Goal: Find specific page/section: Find specific page/section

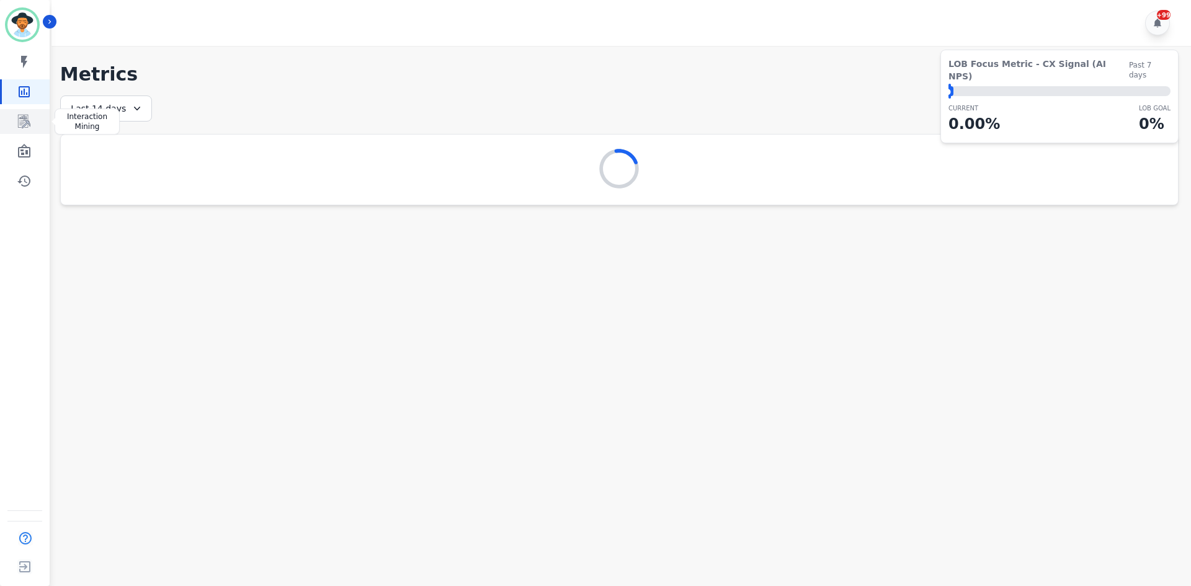
click at [29, 122] on icon "Sidebar" at bounding box center [24, 122] width 12 height 14
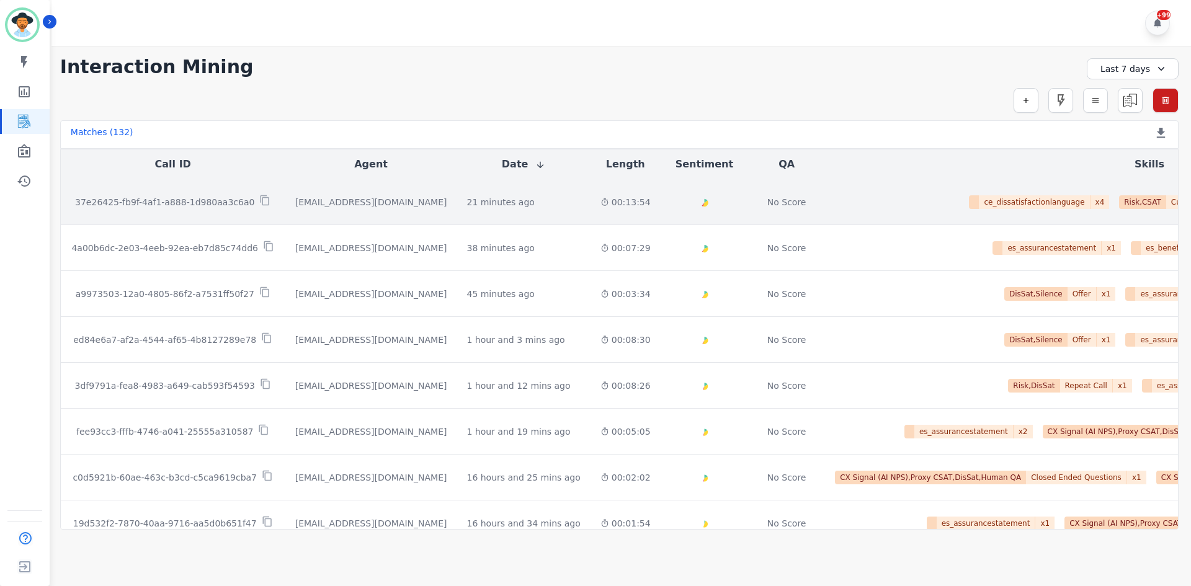
click at [670, 223] on div "Created with Highcharts 10.2.0 Overall Positive: 25.1 ( 25.1 )% Neutral: 65.1 (…" at bounding box center [704, 201] width 68 height 45
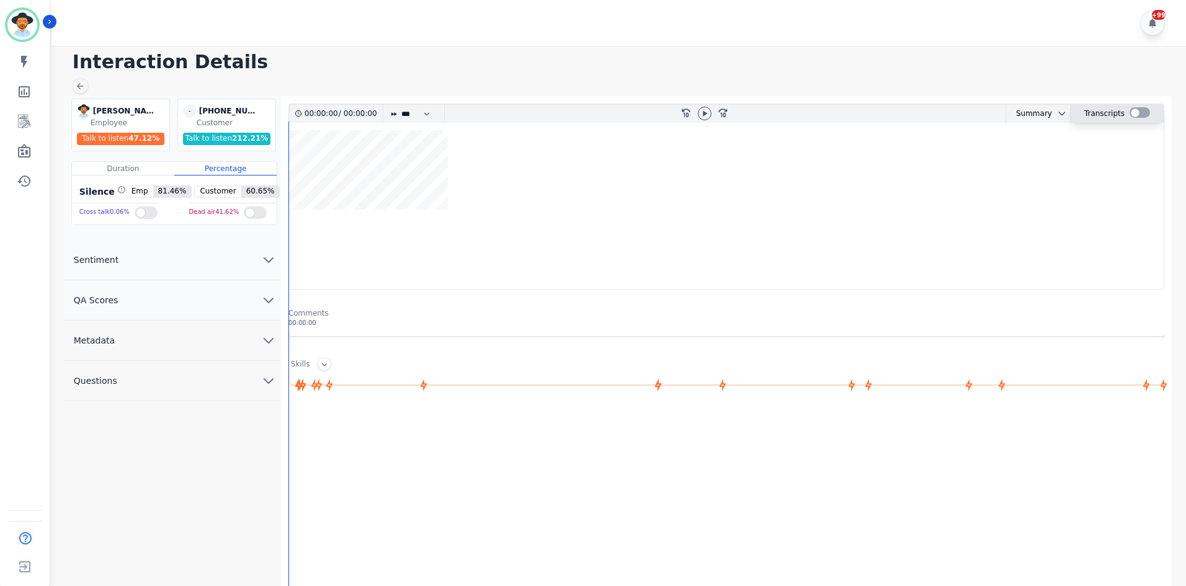
click at [1136, 113] on div at bounding box center [1139, 112] width 20 height 11
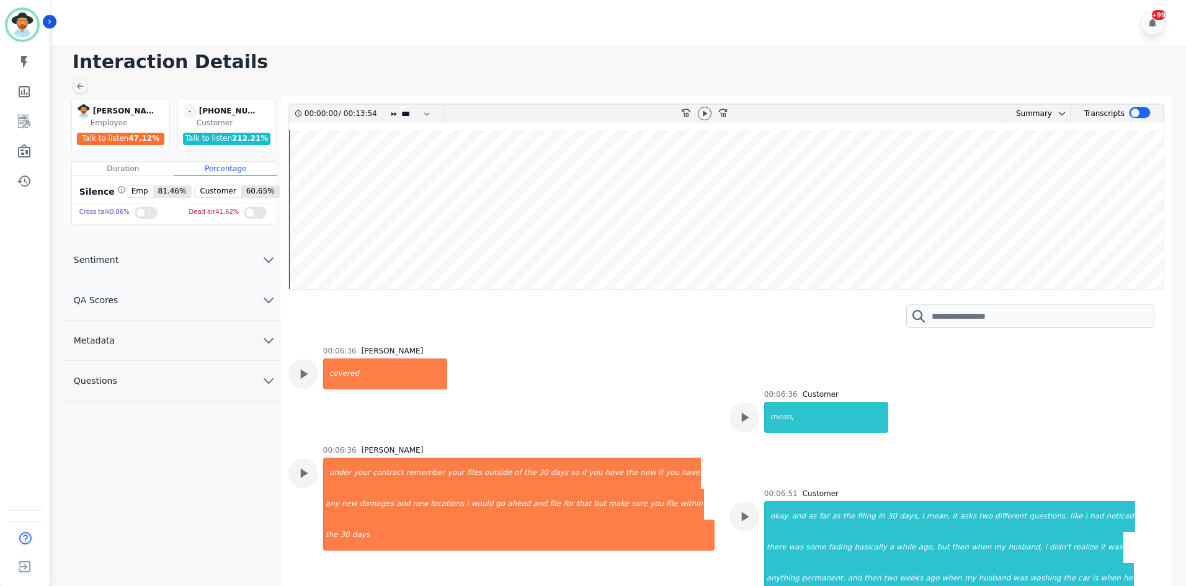
scroll to position [3039, 0]
